Goal: Transaction & Acquisition: Purchase product/service

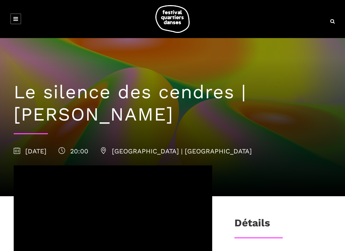
click at [16, 19] on icon at bounding box center [15, 18] width 5 height 5
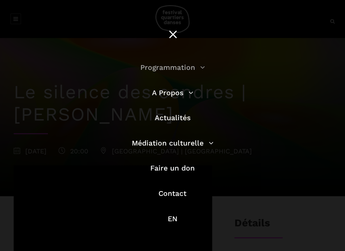
click at [155, 67] on link "Programmation" at bounding box center [172, 67] width 65 height 9
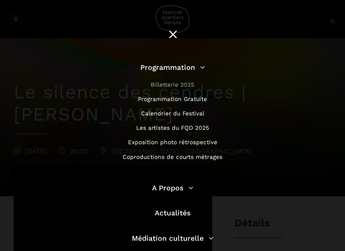
click at [169, 86] on link "Billetterie 2025" at bounding box center [173, 84] width 44 height 7
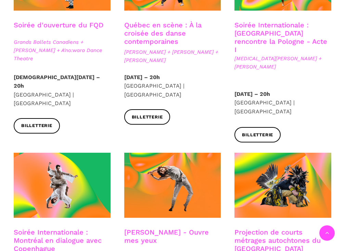
scroll to position [292, 0]
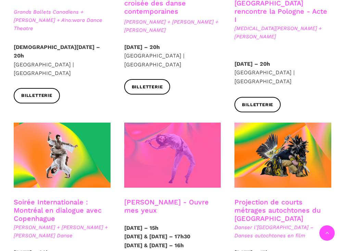
click at [162, 153] on span at bounding box center [172, 155] width 97 height 65
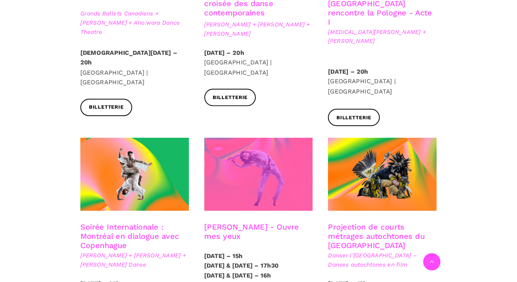
scroll to position [304, 0]
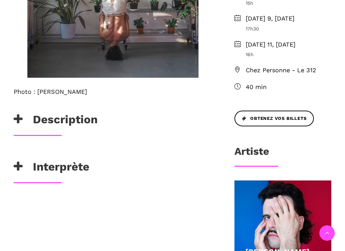
scroll to position [314, 0]
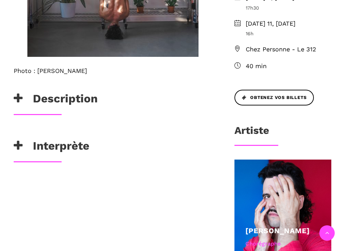
click at [83, 139] on h3 "Interprète" at bounding box center [52, 147] width 76 height 17
click at [77, 97] on h3 "Description" at bounding box center [56, 100] width 84 height 17
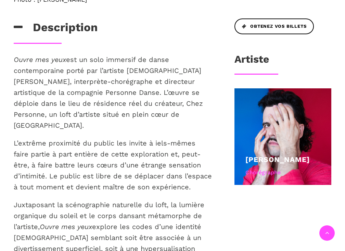
scroll to position [440, 0]
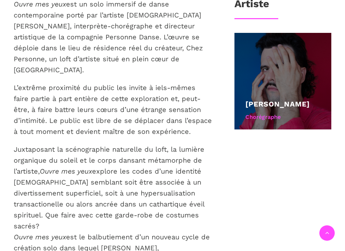
click at [283, 108] on link "[PERSON_NAME]" at bounding box center [277, 104] width 64 height 9
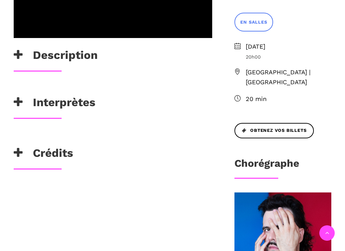
click at [64, 148] on h3 "Crédits" at bounding box center [44, 154] width 60 height 17
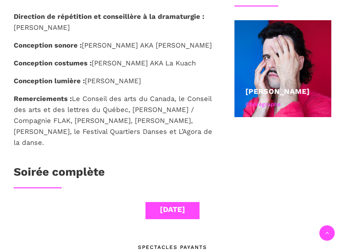
scroll to position [413, 0]
